Goal: Information Seeking & Learning: Learn about a topic

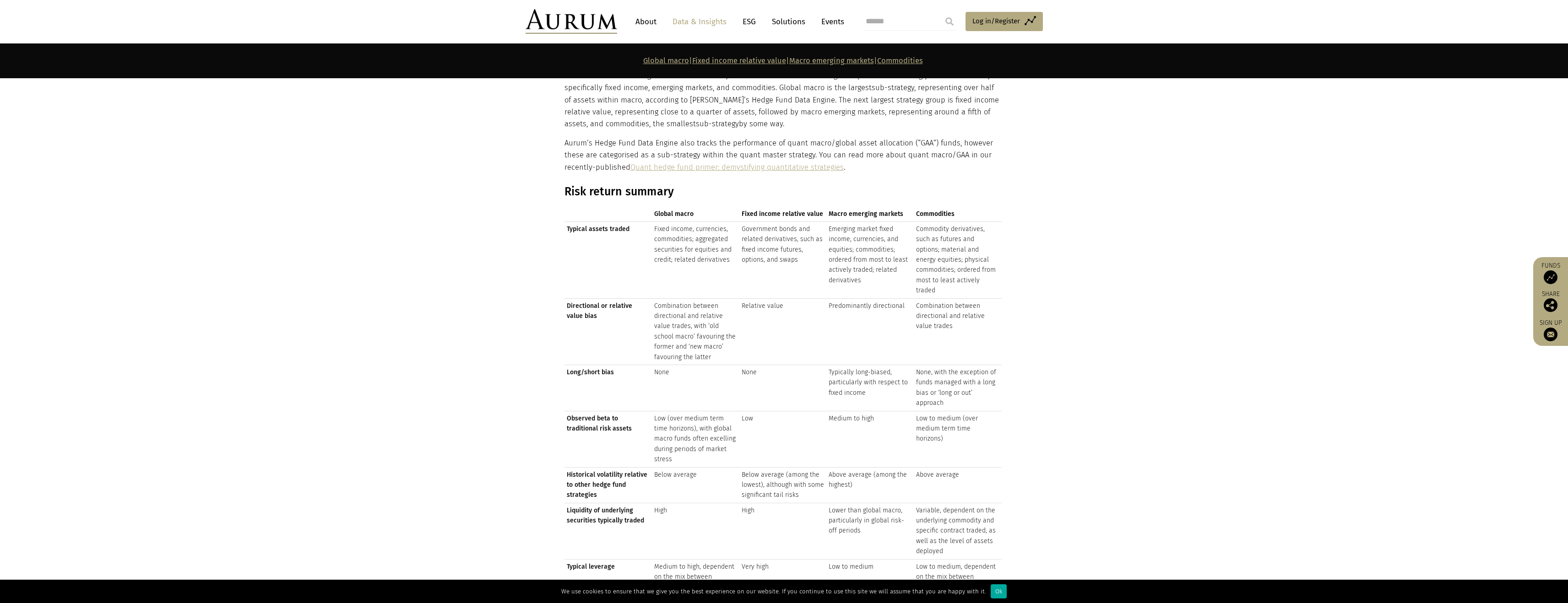
scroll to position [978, 0]
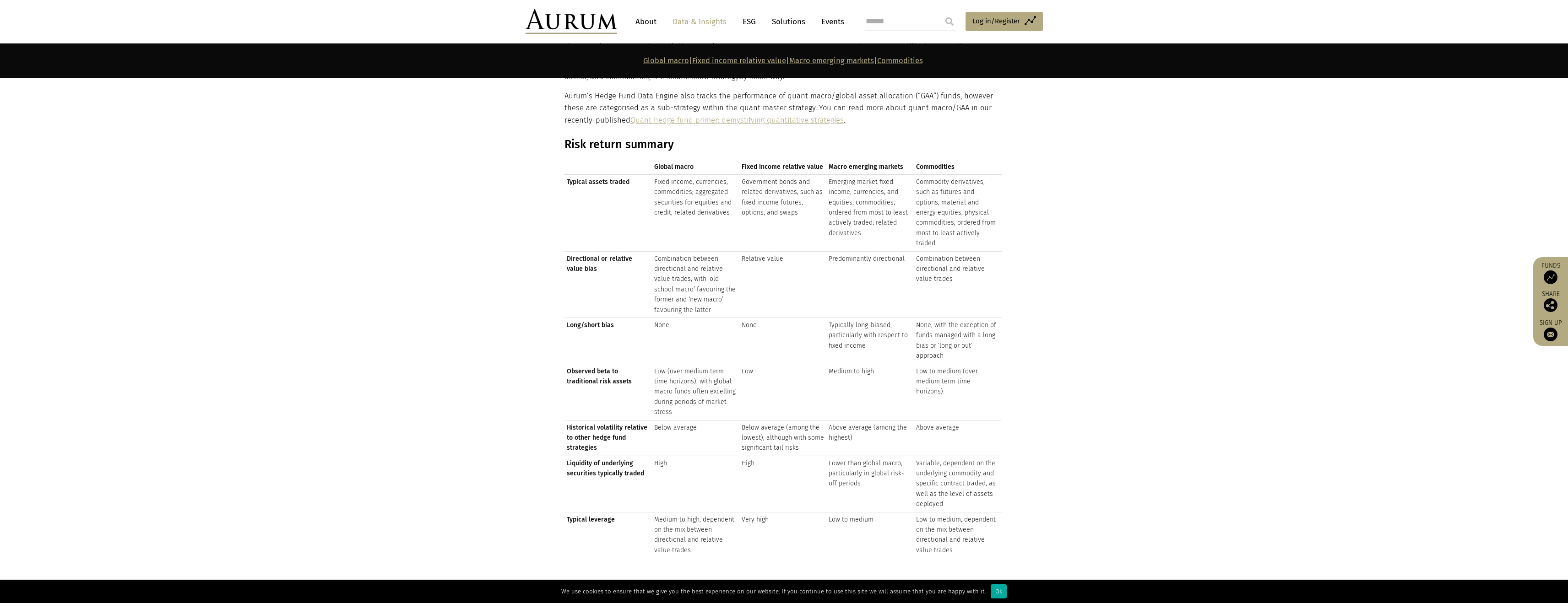
drag, startPoint x: 757, startPoint y: 170, endPoint x: 869, endPoint y: 446, distance: 297.9
click at [867, 444] on div "Global macro Fixed income relative value Macro emerging markets Commodities Glo…" at bounding box center [783, 358] width 437 height 399
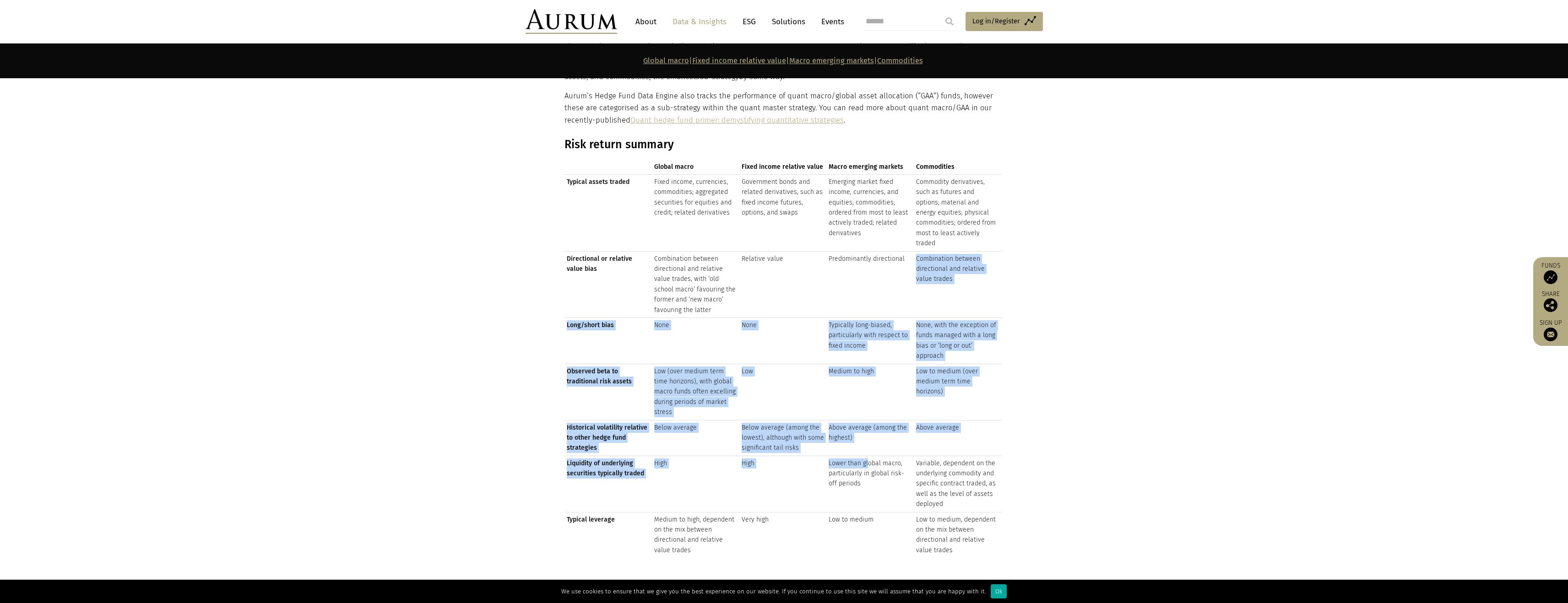
drag, startPoint x: 869, startPoint y: 446, endPoint x: 831, endPoint y: 239, distance: 210.5
click at [831, 239] on tbody "Typical assets traded Fixed income, currencies, commodities; aggregated securit…" at bounding box center [783, 366] width 437 height 383
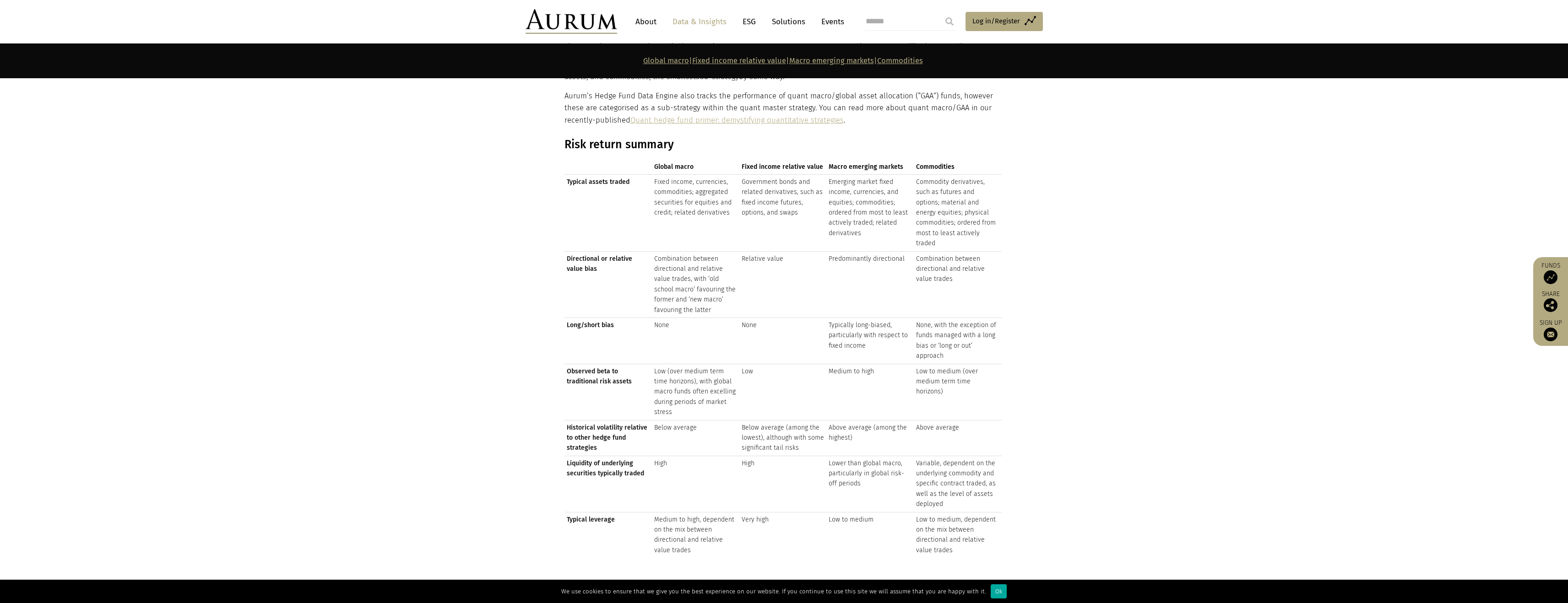
click at [831, 235] on td "Emerging market fixed income, currencies, and equities; commodities; ordered fr…" at bounding box center [870, 213] width 88 height 77
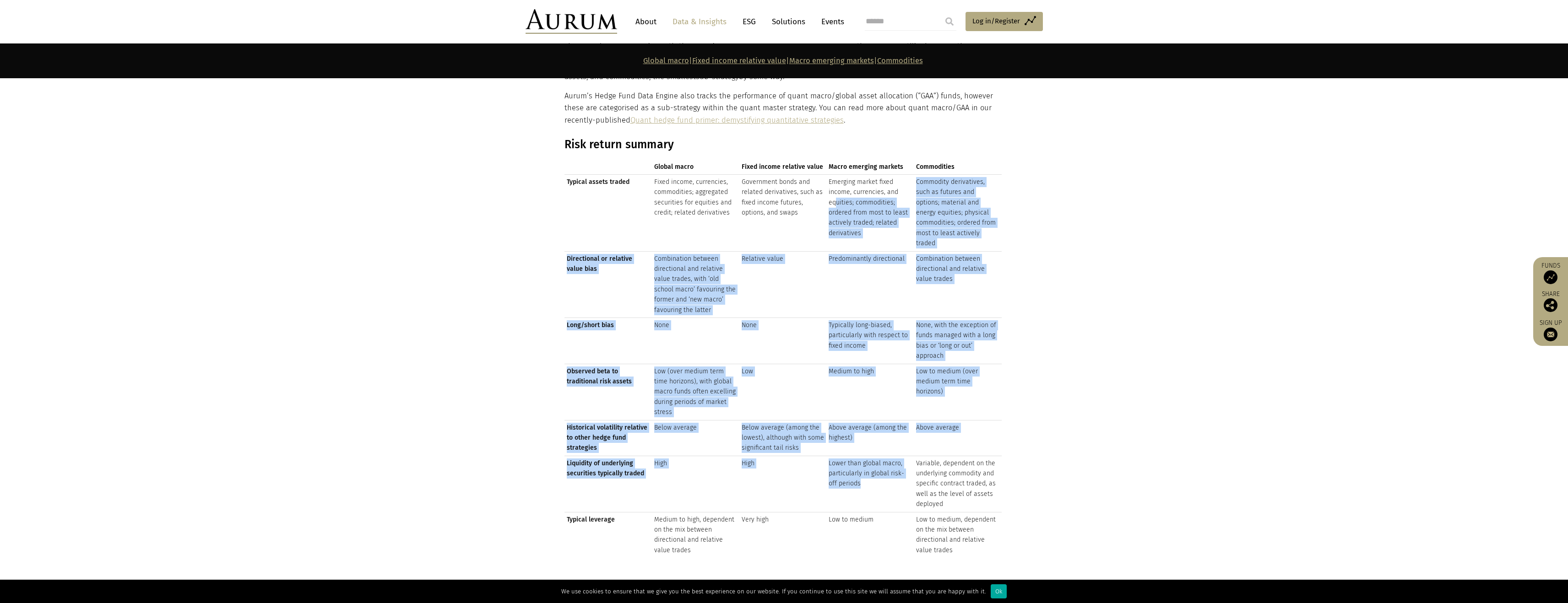
drag, startPoint x: 836, startPoint y: 206, endPoint x: 898, endPoint y: 490, distance: 290.7
click at [898, 490] on tbody "Typical assets traded Fixed income, currencies, commodities; aggregated securit…" at bounding box center [783, 366] width 437 height 383
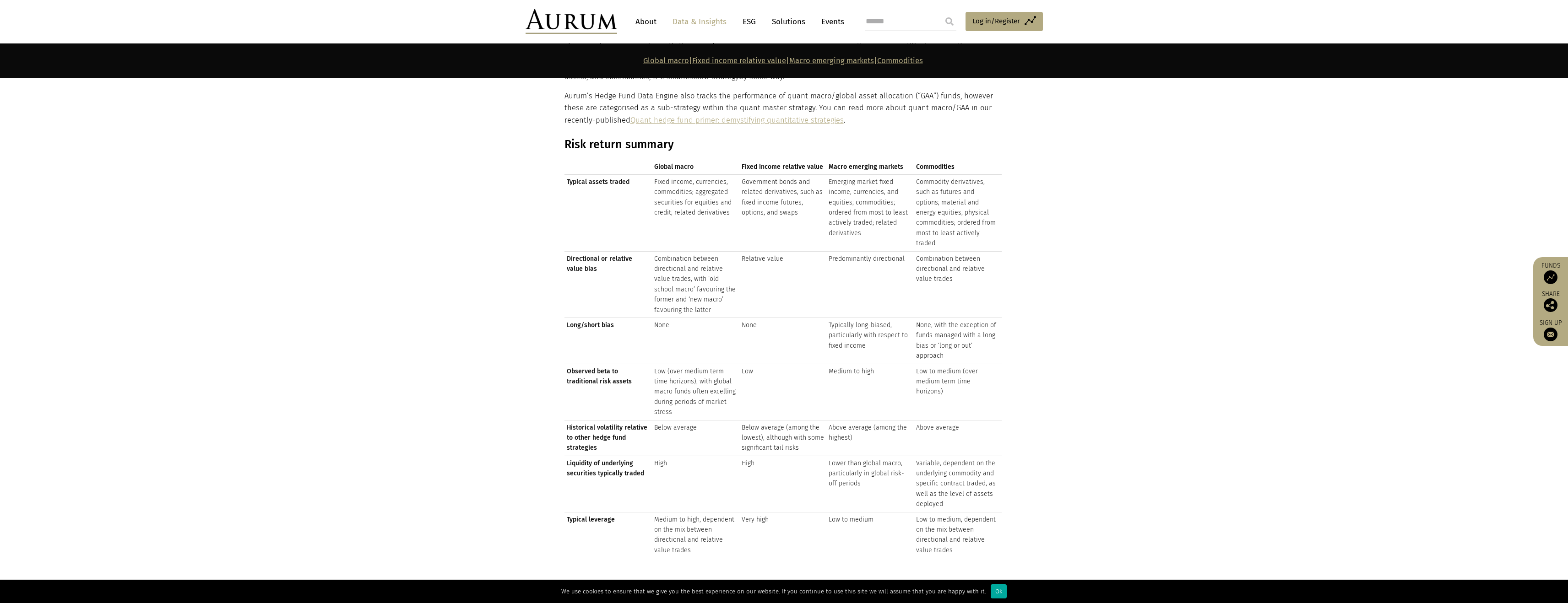
click at [898, 512] on td "Low to medium" at bounding box center [870, 535] width 88 height 46
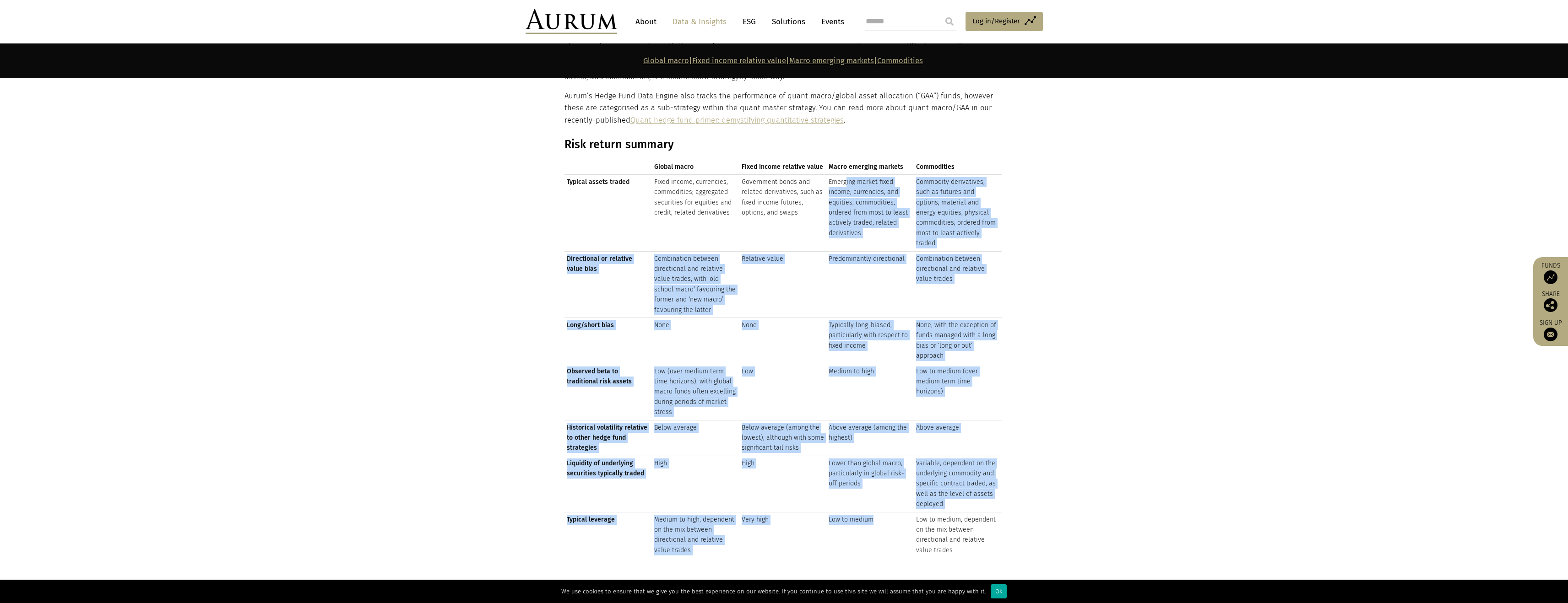
drag, startPoint x: 897, startPoint y: 501, endPoint x: 847, endPoint y: 175, distance: 329.8
click at [847, 175] on tbody "Typical assets traded Fixed income, currencies, commodities; aggregated securit…" at bounding box center [783, 366] width 437 height 383
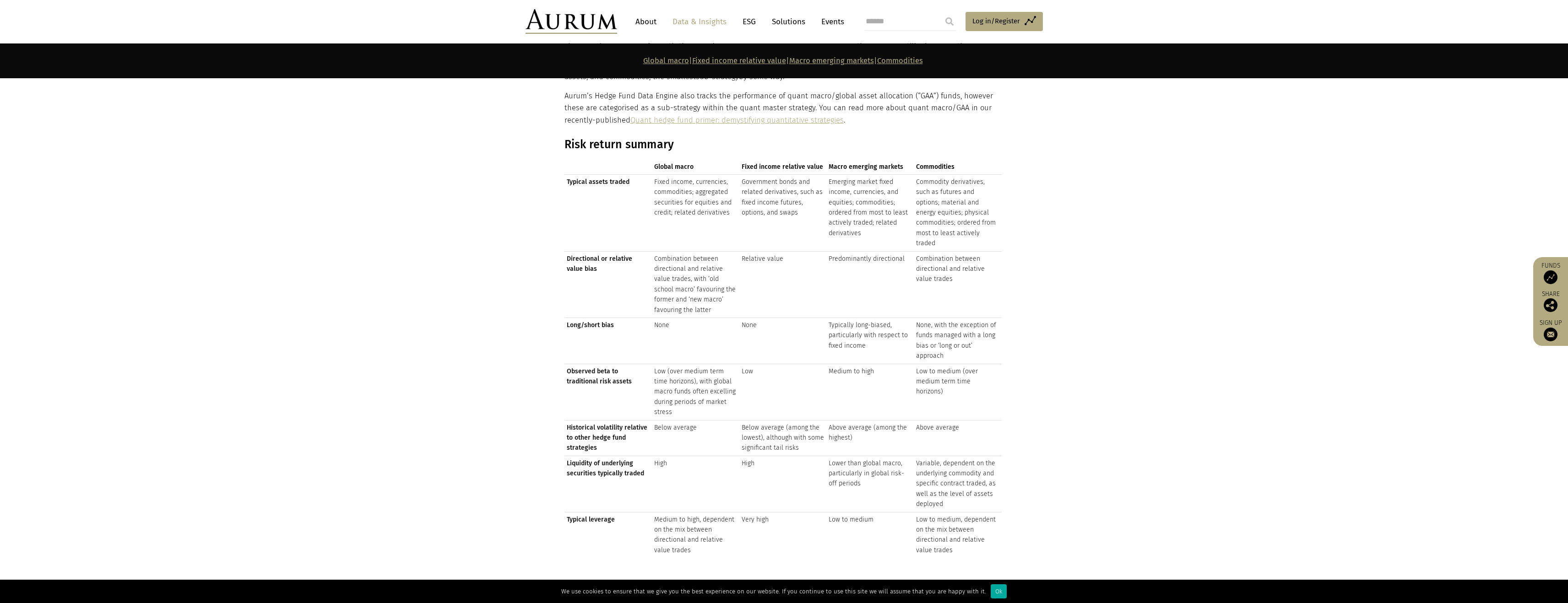
click at [848, 175] on th "Macro emerging markets" at bounding box center [870, 175] width 88 height 1
drag, startPoint x: 848, startPoint y: 174, endPoint x: 900, endPoint y: 518, distance: 347.9
click at [900, 518] on table "Global macro Fixed income relative value Macro emerging markets Commodities Typ…" at bounding box center [783, 366] width 437 height 383
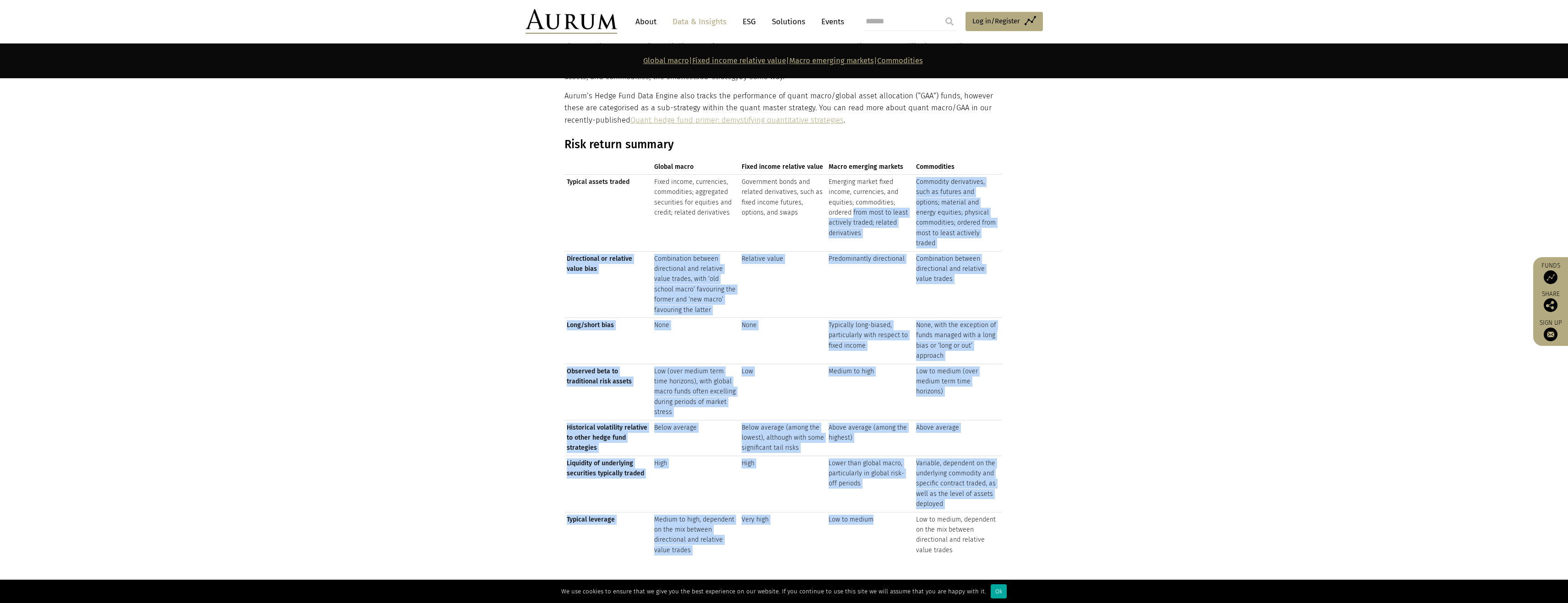
drag, startPoint x: 900, startPoint y: 518, endPoint x: 856, endPoint y: 208, distance: 313.1
click at [856, 209] on tbody "Typical assets traded Fixed income, currencies, commodities; aggregated securit…" at bounding box center [783, 366] width 437 height 383
click at [856, 208] on td "Emerging market fixed income, currencies, and equities; commodities; ordered fr…" at bounding box center [870, 213] width 88 height 77
drag, startPoint x: 856, startPoint y: 208, endPoint x: 875, endPoint y: 546, distance: 338.5
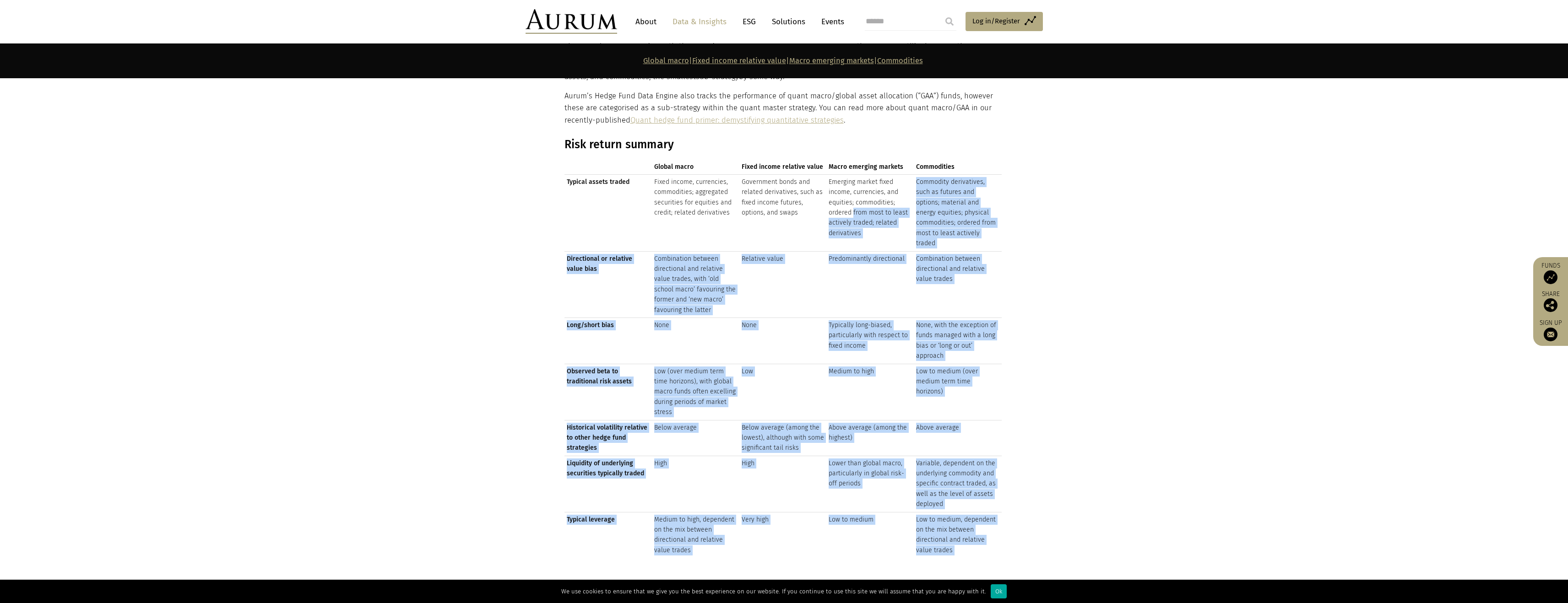
drag, startPoint x: 875, startPoint y: 546, endPoint x: 845, endPoint y: 213, distance: 334.3
click at [845, 213] on td "Emerging market fixed income, currencies, and equities; commodities; ordered fr…" at bounding box center [870, 213] width 88 height 77
drag, startPoint x: 852, startPoint y: 252, endPoint x: 894, endPoint y: 510, distance: 261.4
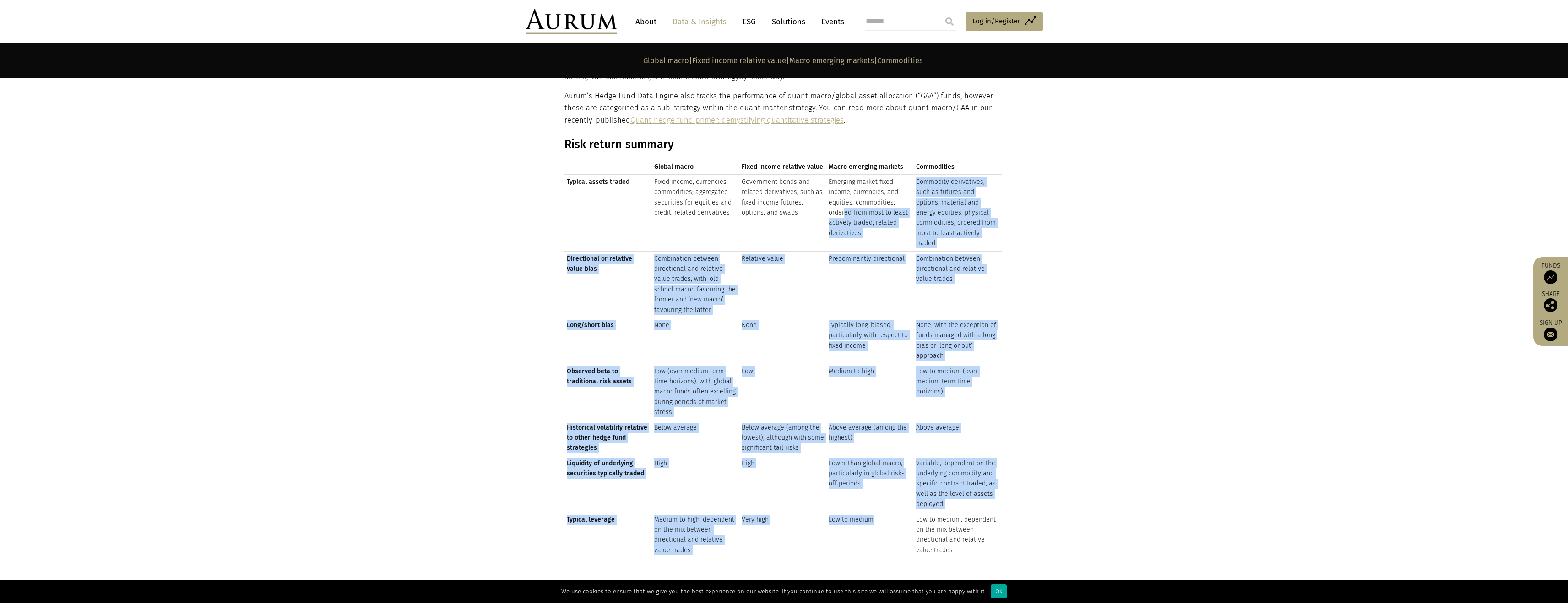
click at [894, 509] on tbody "Typical assets traded Fixed income, currencies, commodities; aggregated securit…" at bounding box center [783, 366] width 437 height 383
click at [894, 512] on td "Low to medium" at bounding box center [870, 535] width 88 height 46
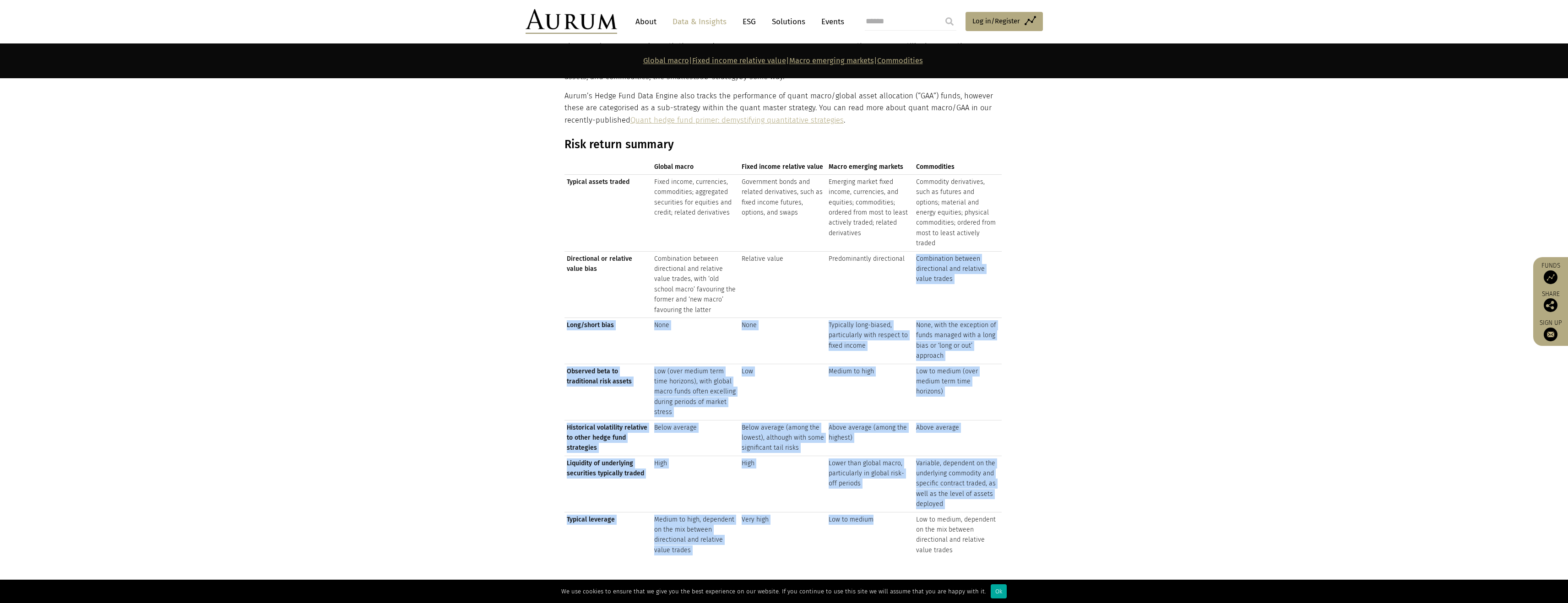
drag, startPoint x: 894, startPoint y: 510, endPoint x: 852, endPoint y: 237, distance: 276.2
click at [852, 237] on tbody "Typical assets traded Fixed income, currencies, commodities; aggregated securit…" at bounding box center [783, 366] width 437 height 383
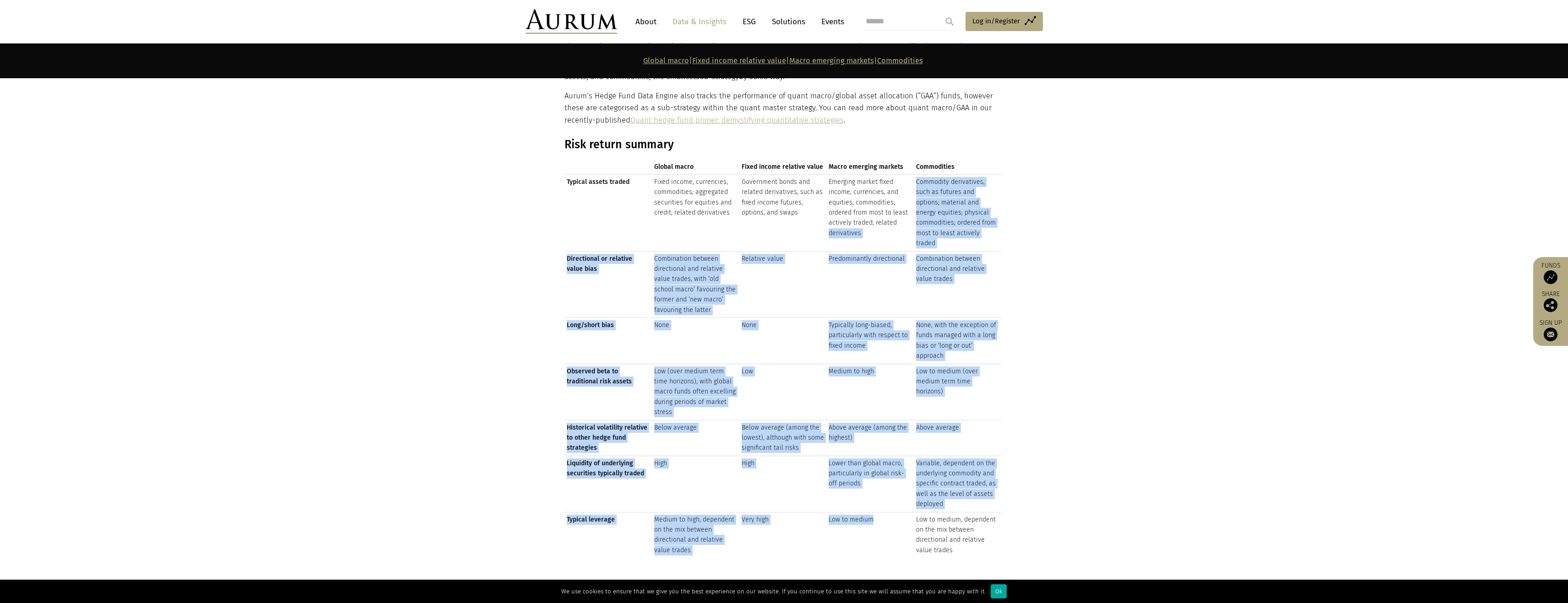
click at [852, 232] on td "Emerging market fixed income, currencies, and equities; commodities; ordered fr…" at bounding box center [870, 213] width 88 height 77
drag, startPoint x: 864, startPoint y: 318, endPoint x: 905, endPoint y: 551, distance: 236.6
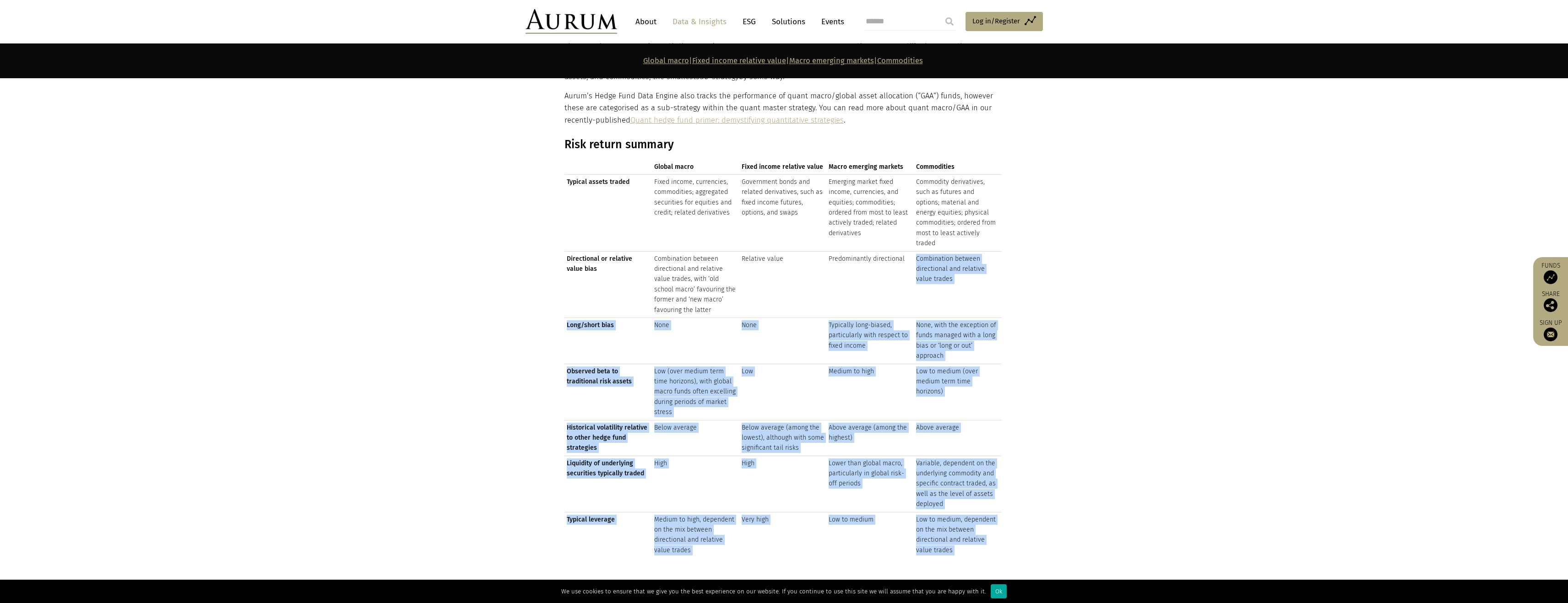
drag, startPoint x: 897, startPoint y: 501, endPoint x: 858, endPoint y: 264, distance: 240.2
click at [858, 264] on td "Predominantly directional" at bounding box center [870, 284] width 88 height 66
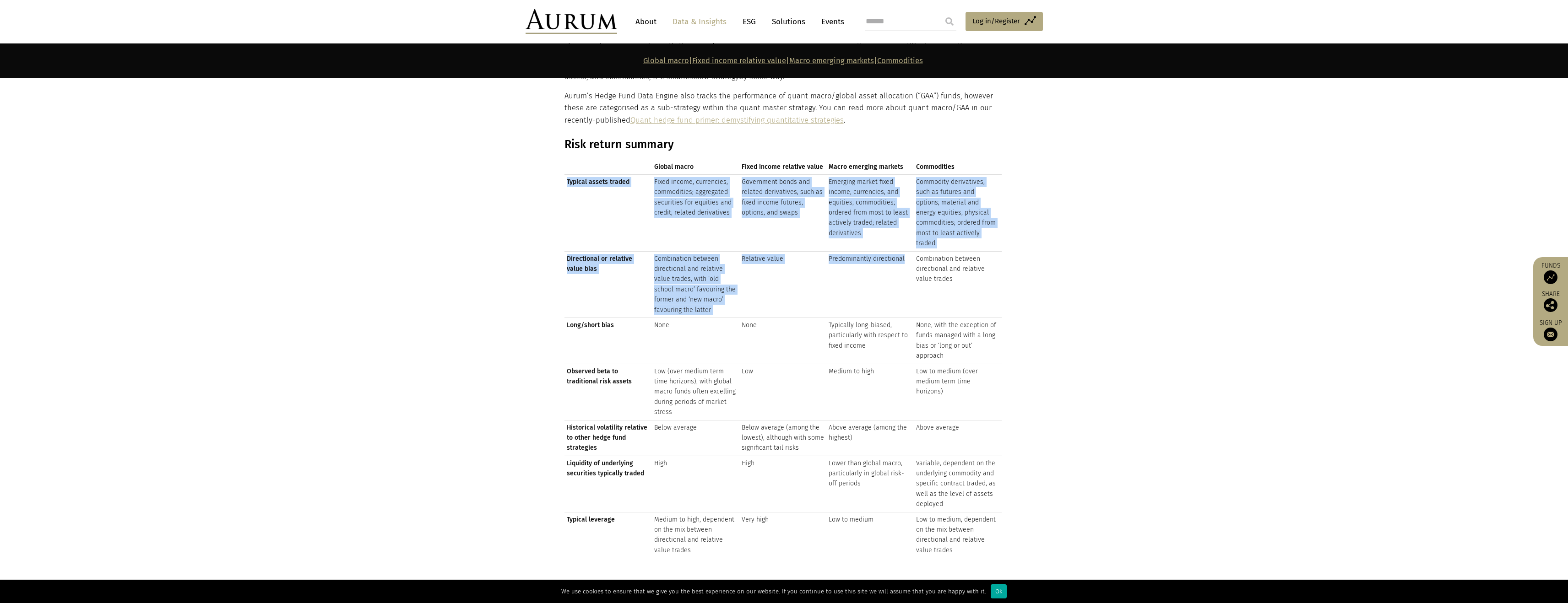
drag, startPoint x: 858, startPoint y: 270, endPoint x: 905, endPoint y: 545, distance: 279.0
click at [905, 544] on div "Risk return summary Global macro Fixed income relative value Macro emerging mar…" at bounding box center [783, 351] width 437 height 427
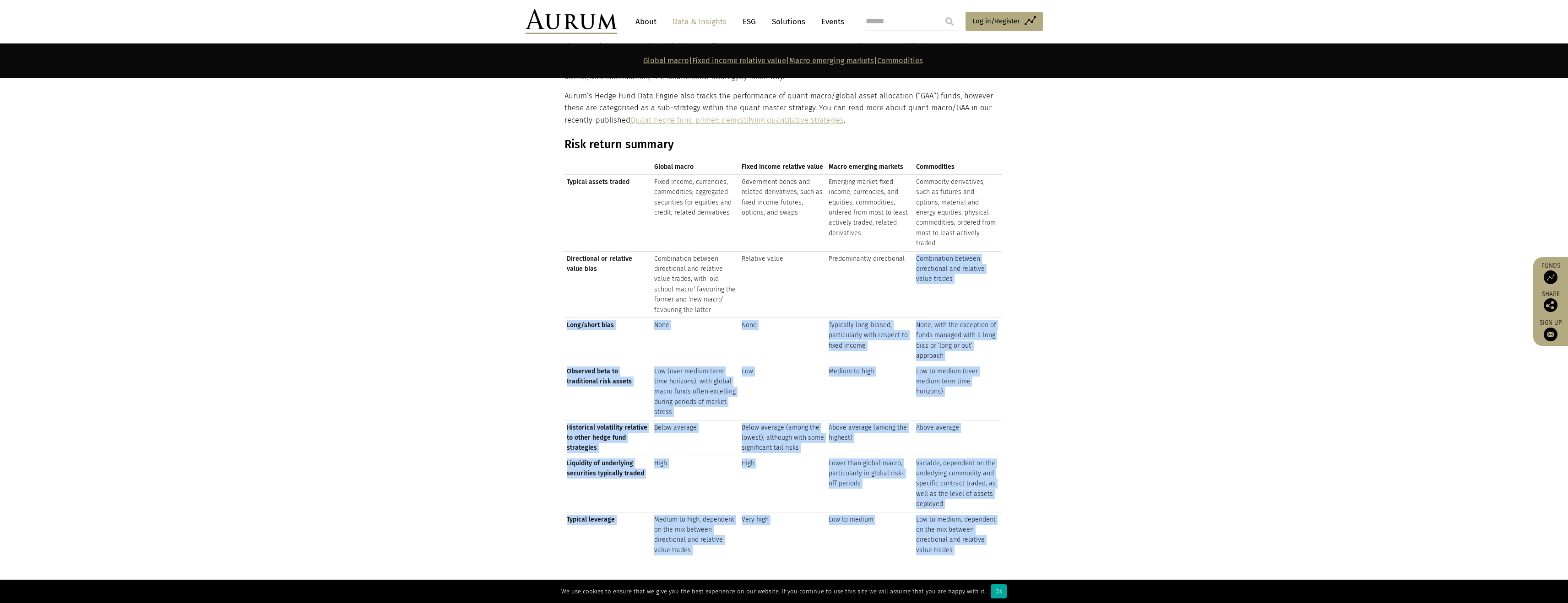
drag, startPoint x: 905, startPoint y: 545, endPoint x: 859, endPoint y: 259, distance: 289.7
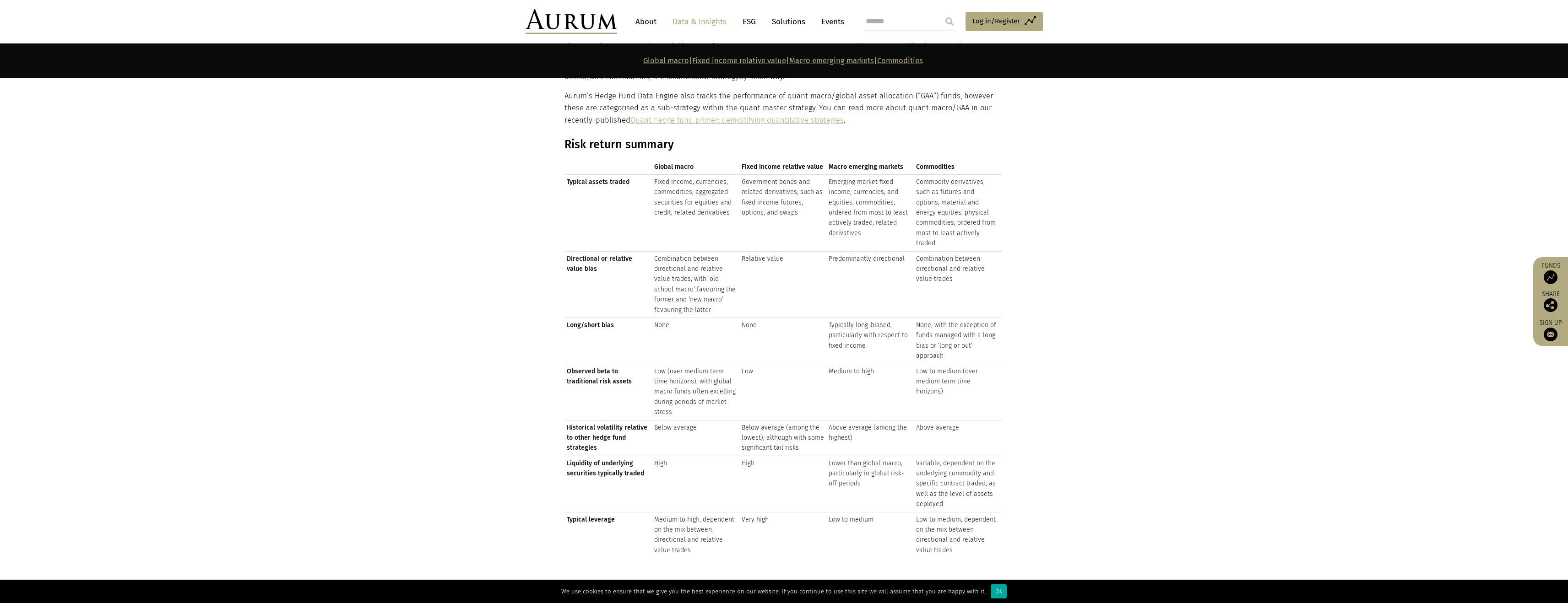
click at [858, 254] on td "Predominantly directional" at bounding box center [870, 284] width 88 height 66
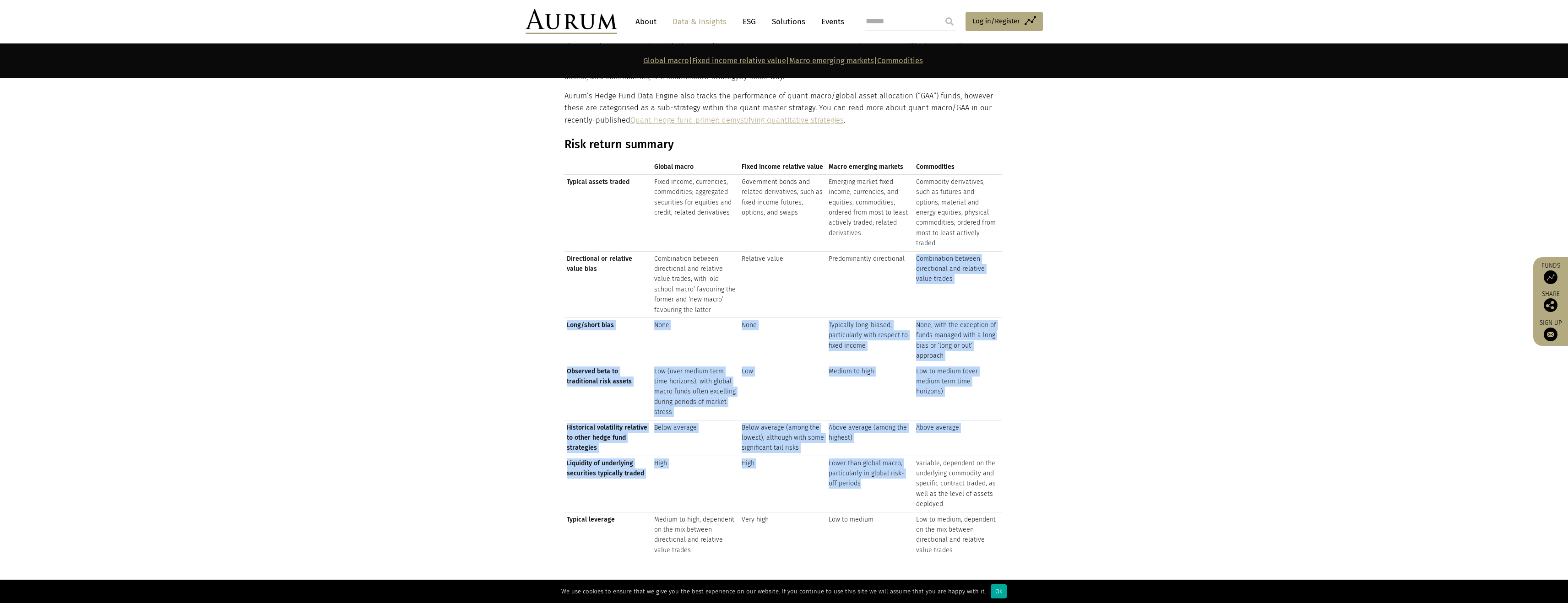
drag, startPoint x: 860, startPoint y: 276, endPoint x: 908, endPoint y: 516, distance: 244.8
click at [906, 510] on tbody "Typical assets traded Fixed income, currencies, commodities; aggregated securit…" at bounding box center [783, 366] width 437 height 383
click at [908, 516] on td "Low to medium" at bounding box center [870, 535] width 88 height 46
drag, startPoint x: 906, startPoint y: 503, endPoint x: 861, endPoint y: 237, distance: 269.8
click at [861, 240] on tbody "Typical assets traded Fixed income, currencies, commodities; aggregated securit…" at bounding box center [783, 366] width 437 height 383
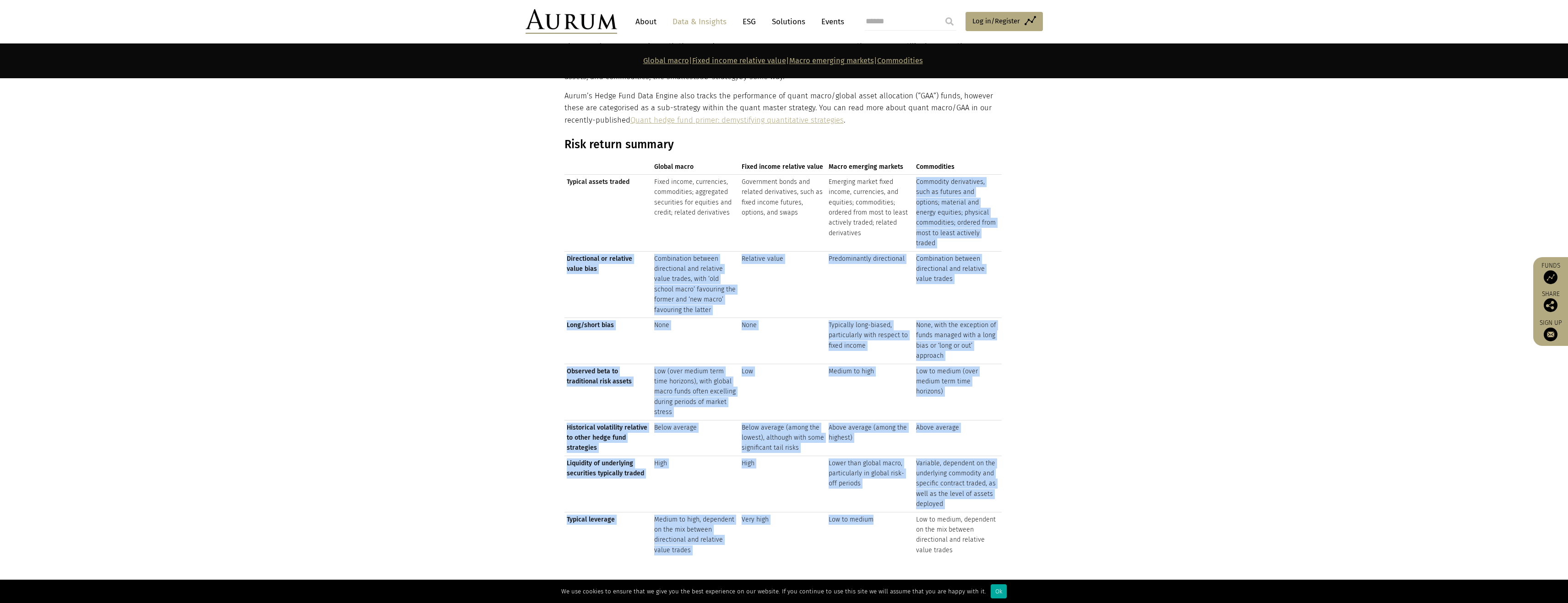
click at [861, 237] on td "Emerging market fixed income, currencies, and equities; commodities; ordered fr…" at bounding box center [870, 213] width 88 height 77
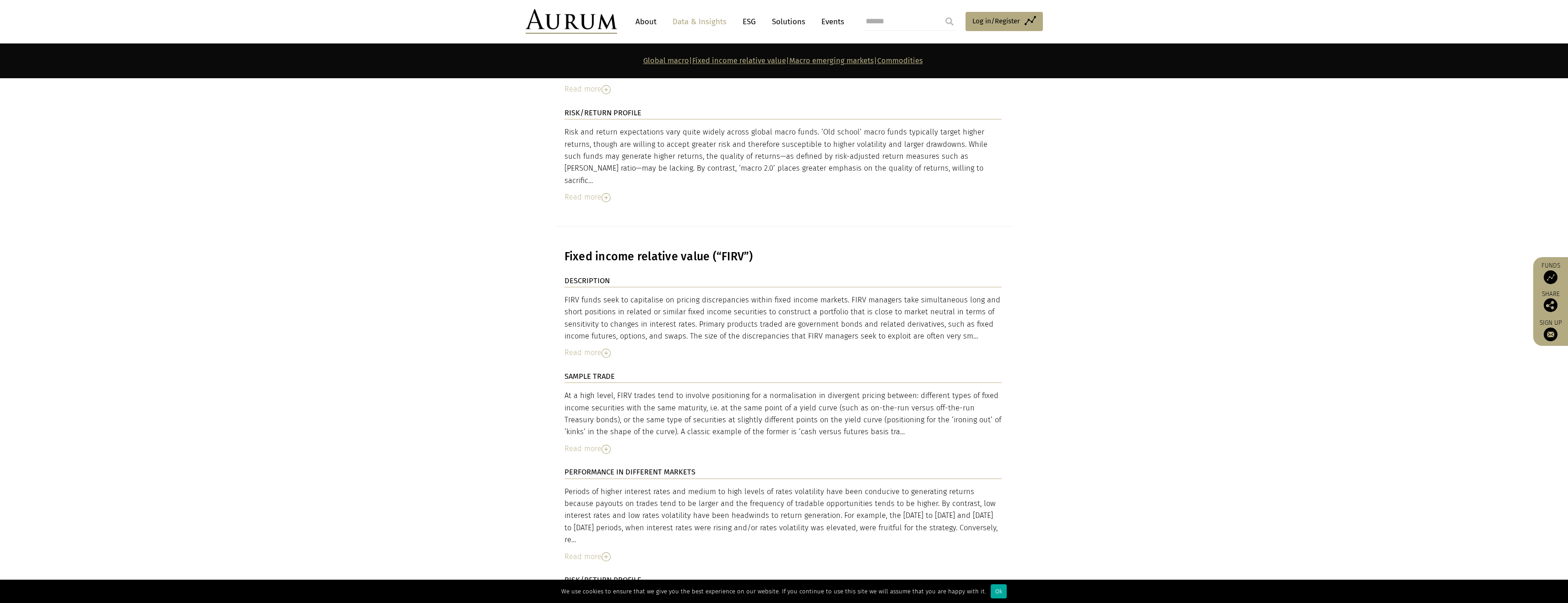
scroll to position [1931, 0]
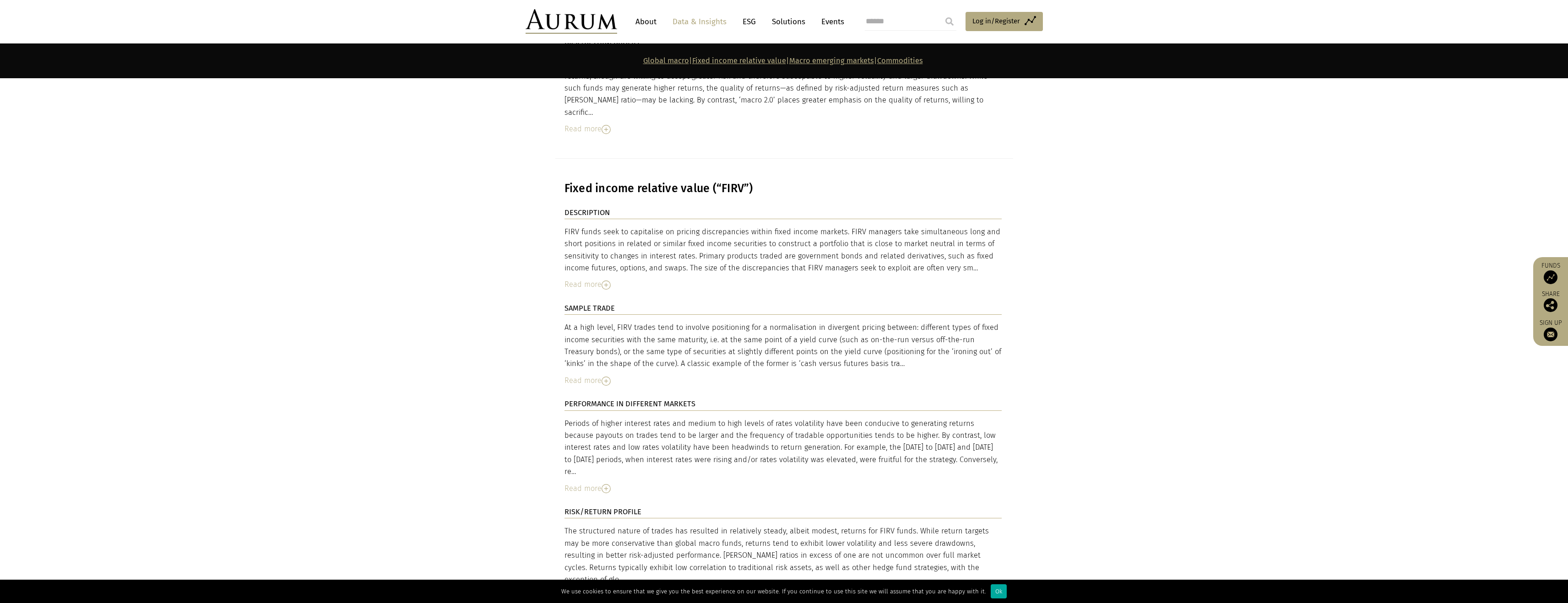
click at [605, 377] on img at bounding box center [606, 381] width 9 height 9
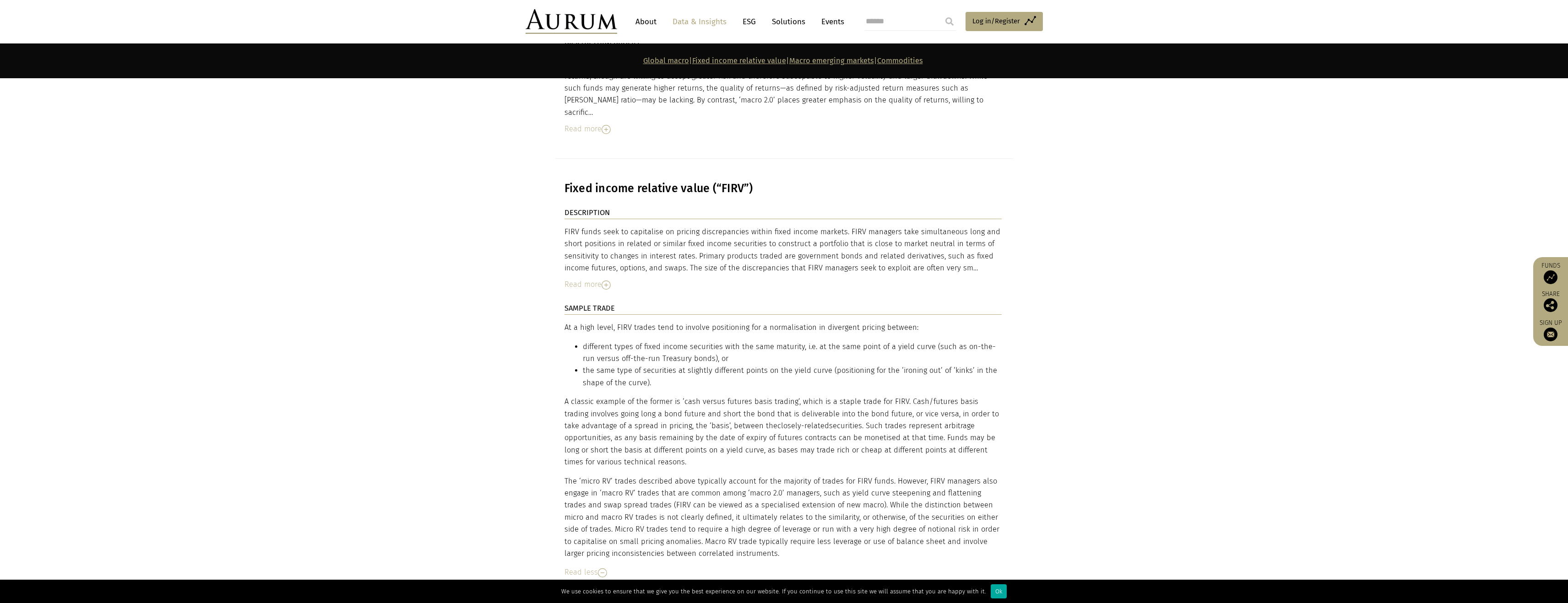
scroll to position [1995, 0]
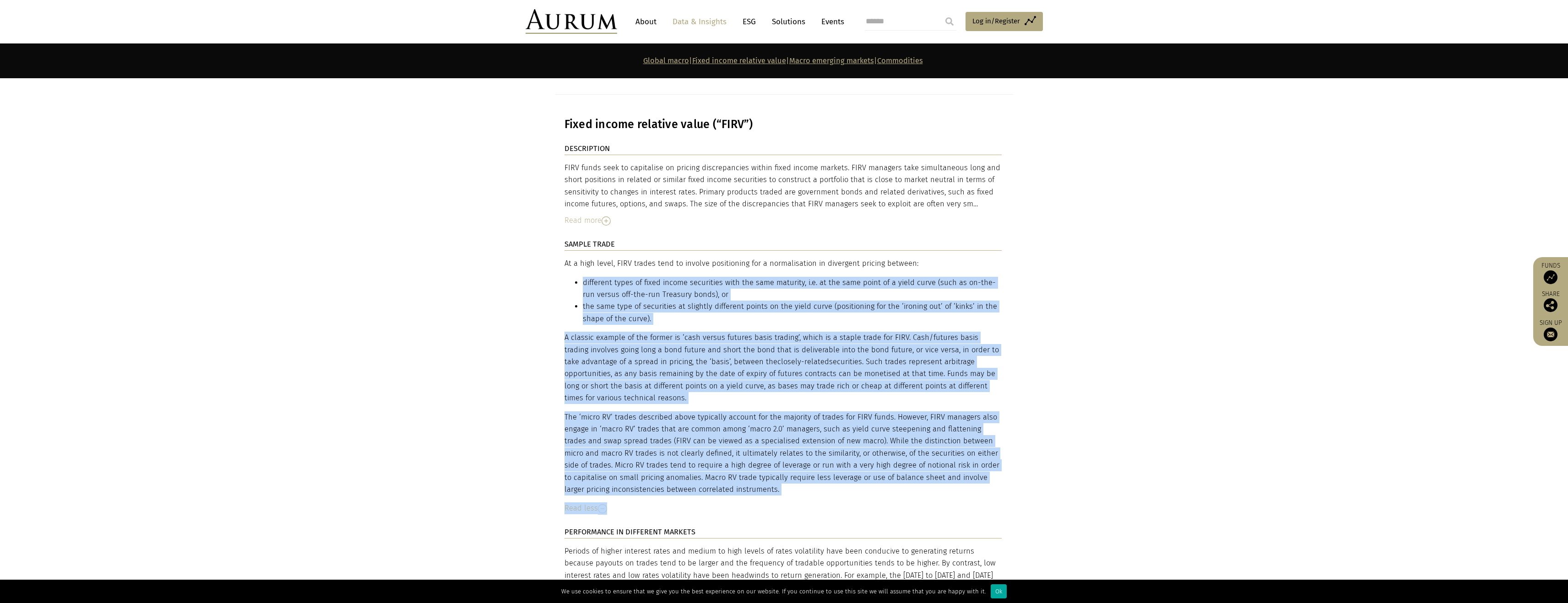
drag, startPoint x: 922, startPoint y: 209, endPoint x: 925, endPoint y: 451, distance: 242.0
click at [925, 451] on div "At a high level, FIRV trades tend to involve positioning for a normalisation in…" at bounding box center [783, 386] width 437 height 257
click at [925, 503] on div "Read less" at bounding box center [783, 509] width 437 height 12
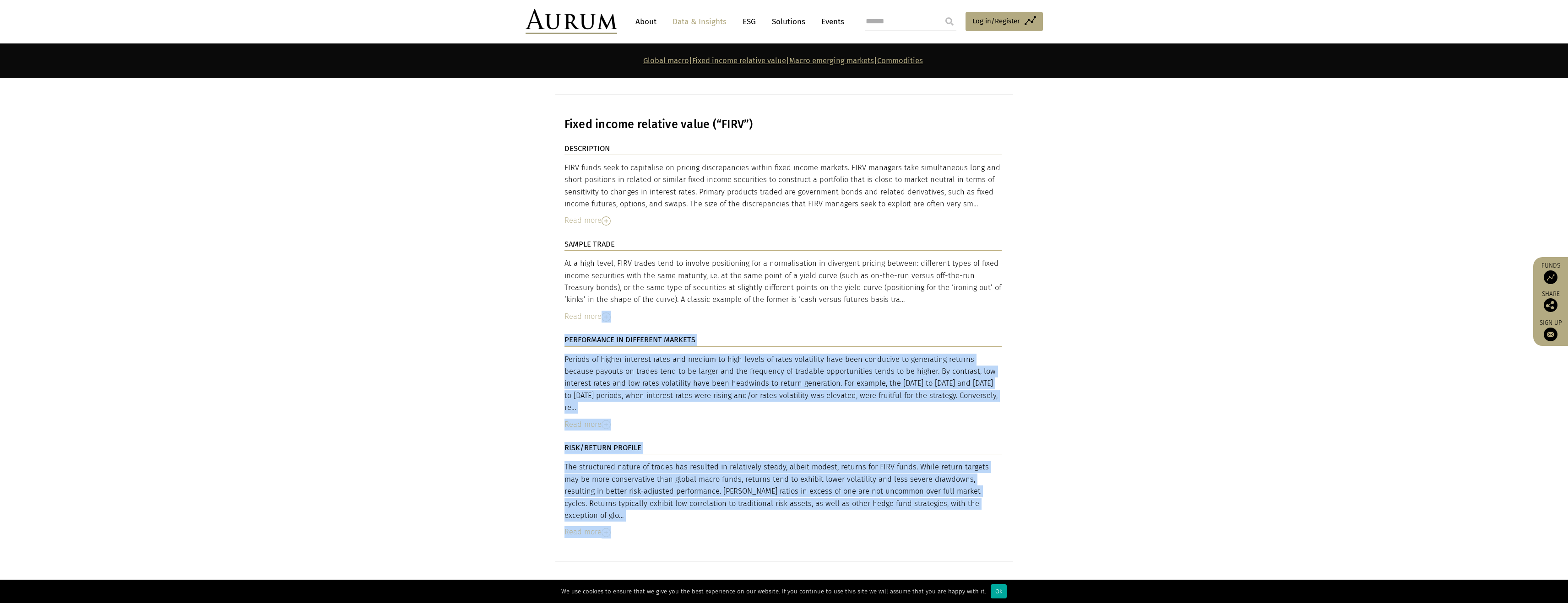
drag, startPoint x: 925, startPoint y: 452, endPoint x: 889, endPoint y: 267, distance: 188.5
click at [889, 268] on div "DESCRIPTION FIRV funds seek to capitalise on pricing discrepancies within fixed…" at bounding box center [784, 352] width 458 height 419
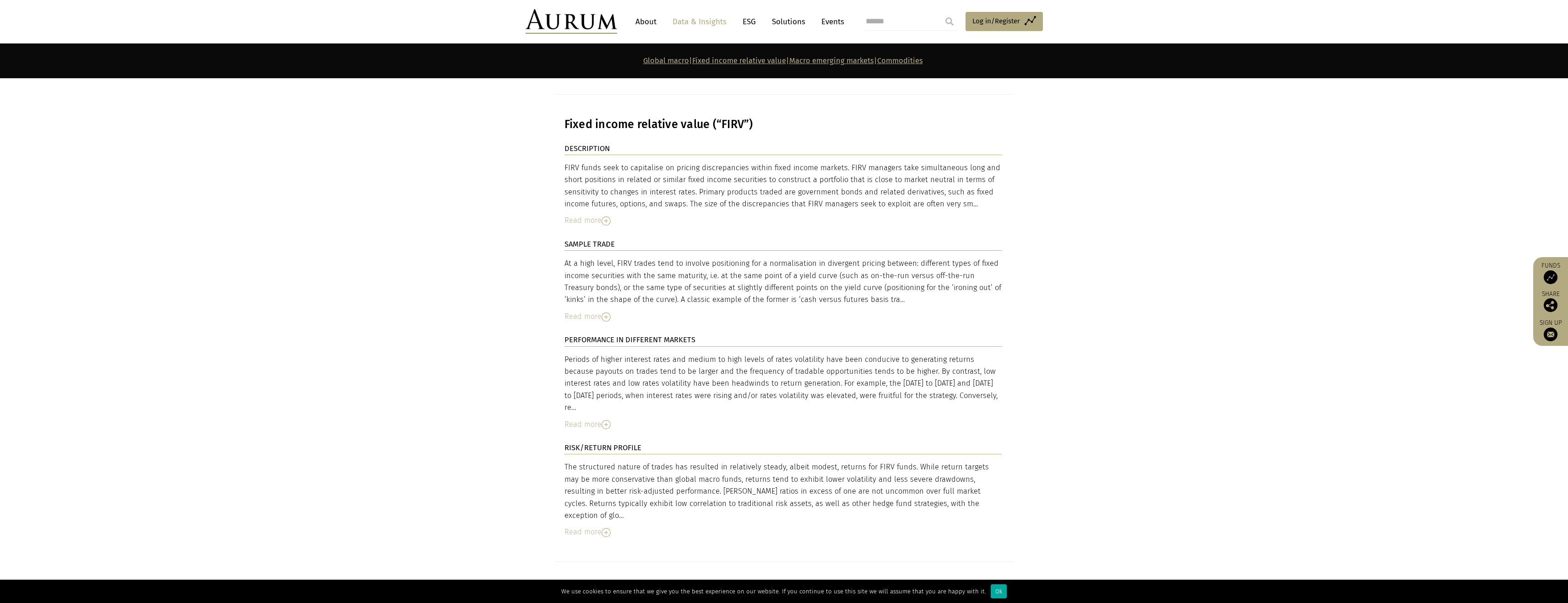
click at [863, 257] on div "At a high level, FIRV trades tend to involve positioning for a normalisation in…" at bounding box center [783, 282] width 437 height 49
click at [598, 311] on div "Read more" at bounding box center [783, 317] width 437 height 12
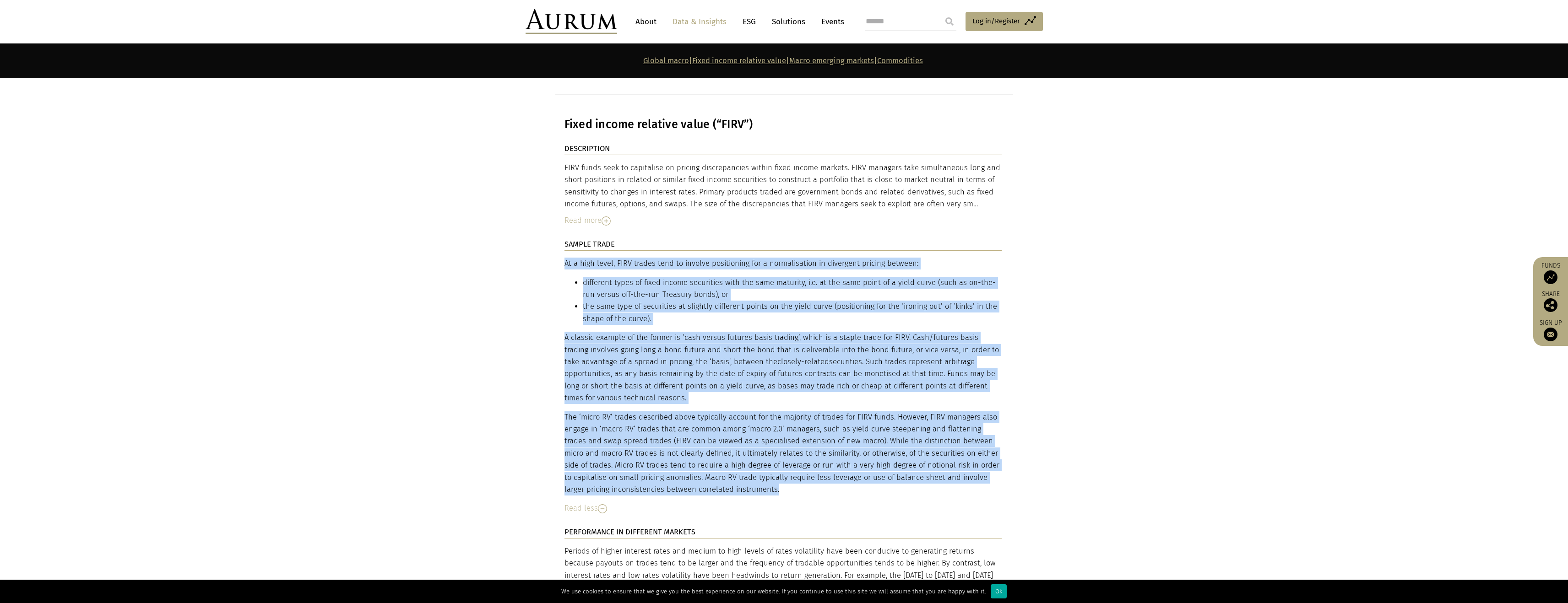
drag, startPoint x: 566, startPoint y: 207, endPoint x: 760, endPoint y: 433, distance: 297.8
click at [760, 433] on div "At a high level, FIRV trades tend to involve positioning for a normalisation in…" at bounding box center [783, 376] width 437 height 238
click at [760, 432] on p "The ‘micro RV’ trades described above typically account for the majority of tra…" at bounding box center [783, 453] width 437 height 85
drag, startPoint x: 760, startPoint y: 432, endPoint x: 568, endPoint y: 206, distance: 296.5
click at [568, 257] on div "At a high level, FIRV trades tend to involve positioning for a normalisation in…" at bounding box center [783, 376] width 437 height 238
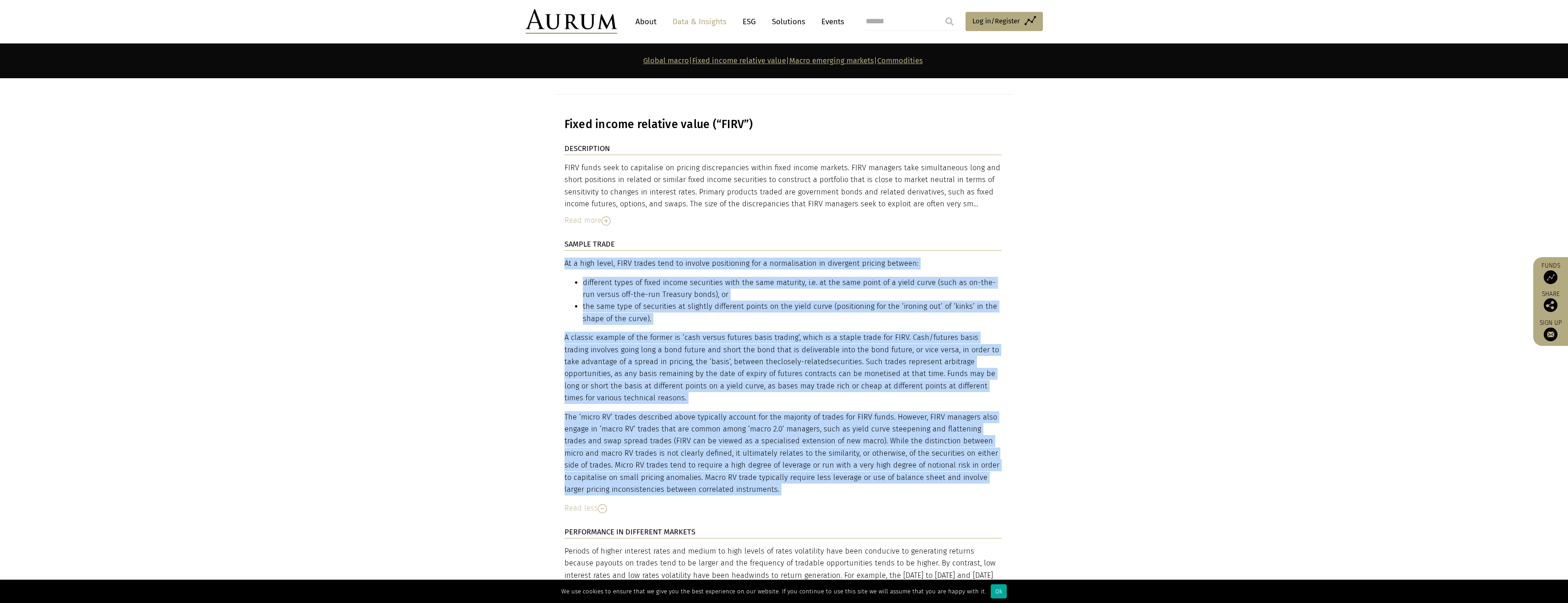
click at [567, 257] on p "At a high level, FIRV trades tend to involve positioning for a normalisation in…" at bounding box center [783, 263] width 437 height 12
